Goal: Task Accomplishment & Management: Complete application form

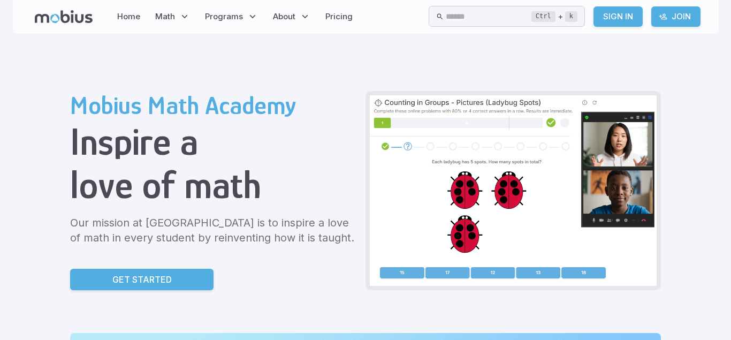
click at [112, 284] on p "Get Started" at bounding box center [141, 279] width 59 height 13
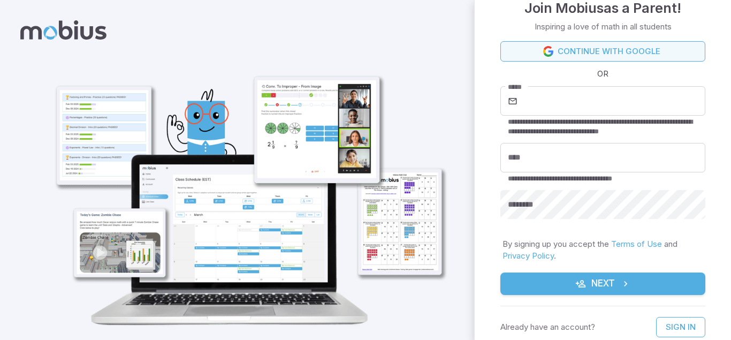
click at [552, 50] on icon at bounding box center [548, 51] width 11 height 11
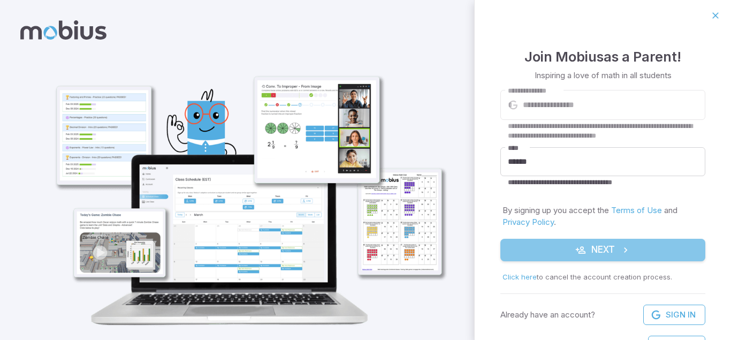
click at [600, 252] on button "Next" at bounding box center [603, 250] width 205 height 22
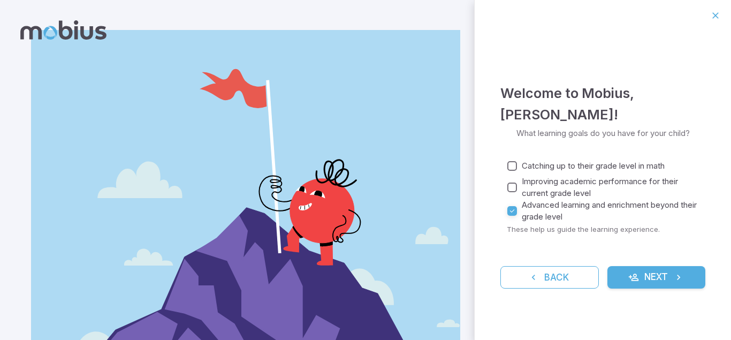
click at [627, 270] on button "Next" at bounding box center [657, 277] width 99 height 22
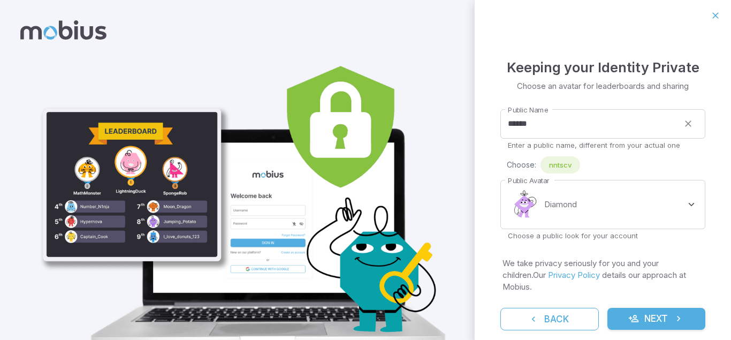
click at [641, 308] on button "Next" at bounding box center [657, 319] width 99 height 22
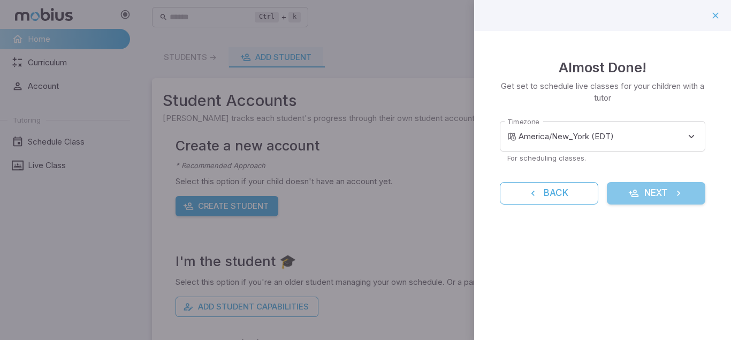
click at [641, 192] on button "Next" at bounding box center [656, 193] width 99 height 22
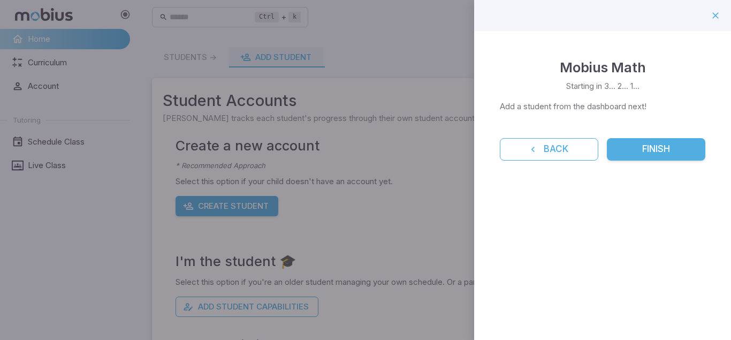
click at [646, 161] on div "Mobius Math Starting in 3... 2... 1... Add a student from the dashboard next! B…" at bounding box center [602, 108] width 257 height 155
click at [656, 149] on button "Finish" at bounding box center [656, 149] width 99 height 22
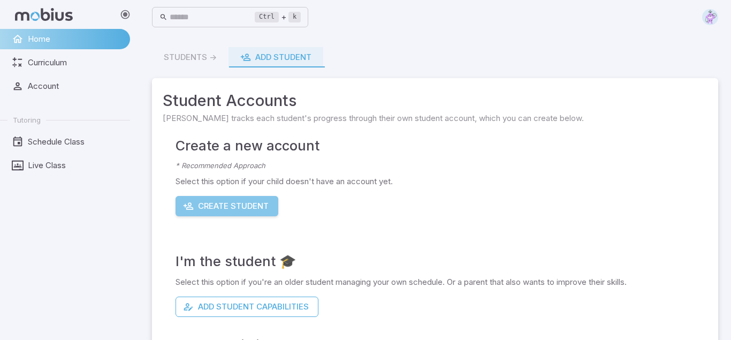
click at [259, 210] on button "Create Student" at bounding box center [227, 206] width 103 height 20
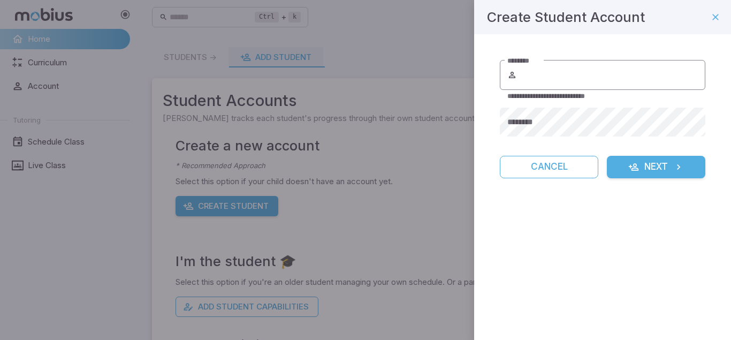
click at [565, 86] on input "********" at bounding box center [612, 75] width 186 height 30
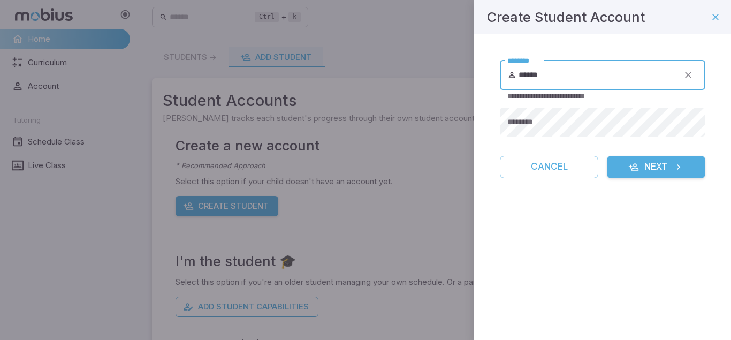
type input "******"
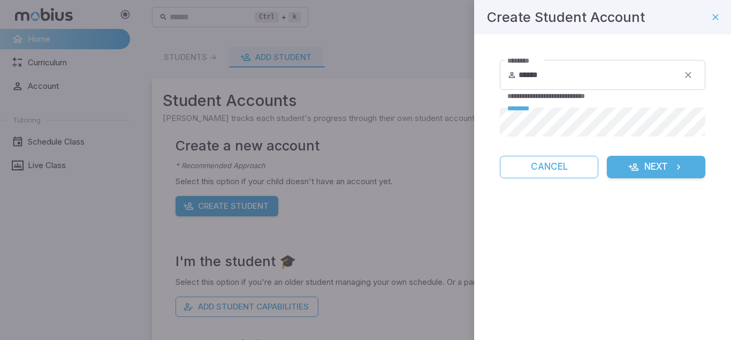
click at [660, 167] on button "Next" at bounding box center [656, 167] width 99 height 22
